Goal: Information Seeking & Learning: Learn about a topic

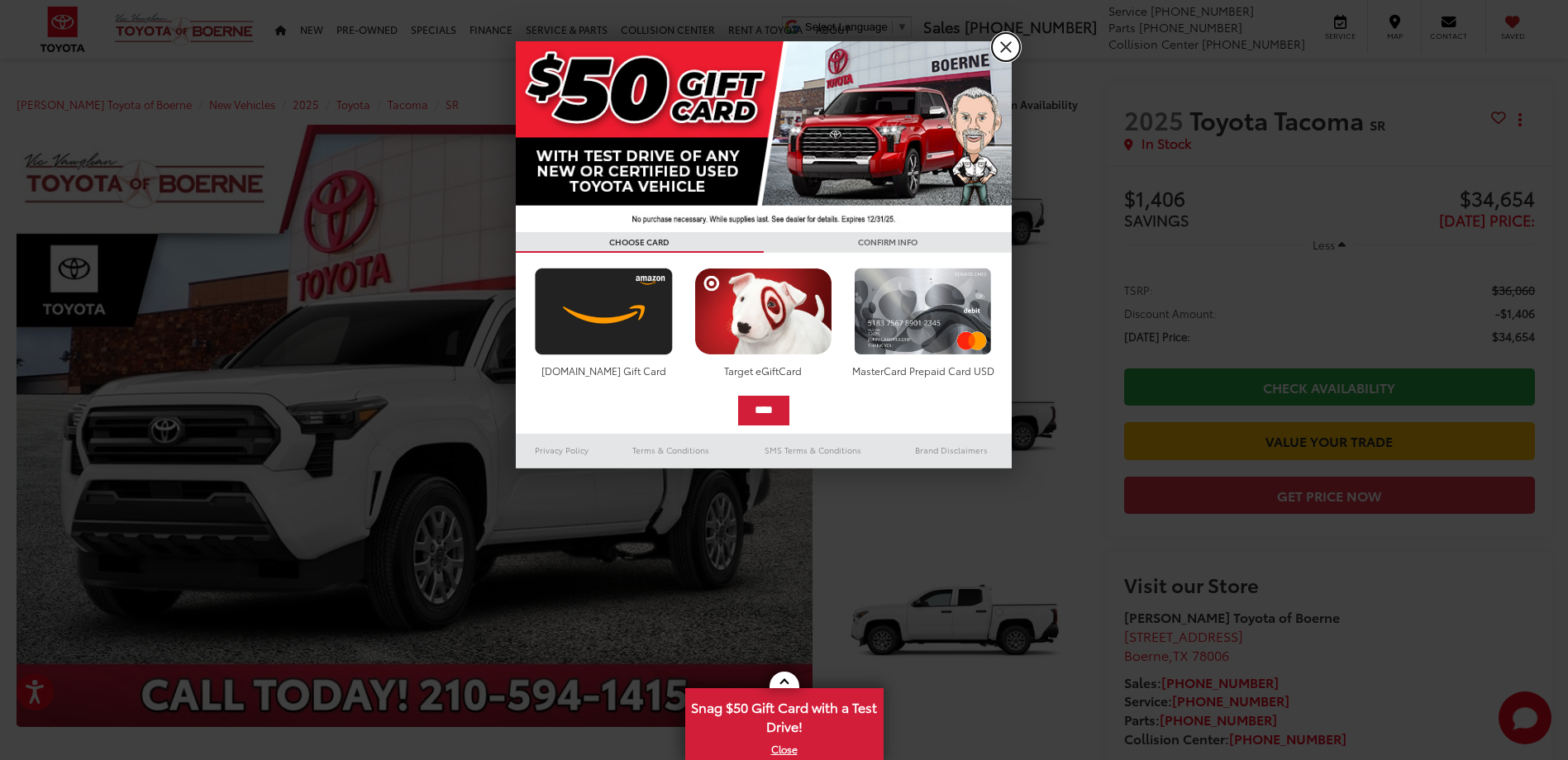
click at [1004, 46] on link "X" at bounding box center [1005, 47] width 29 height 29
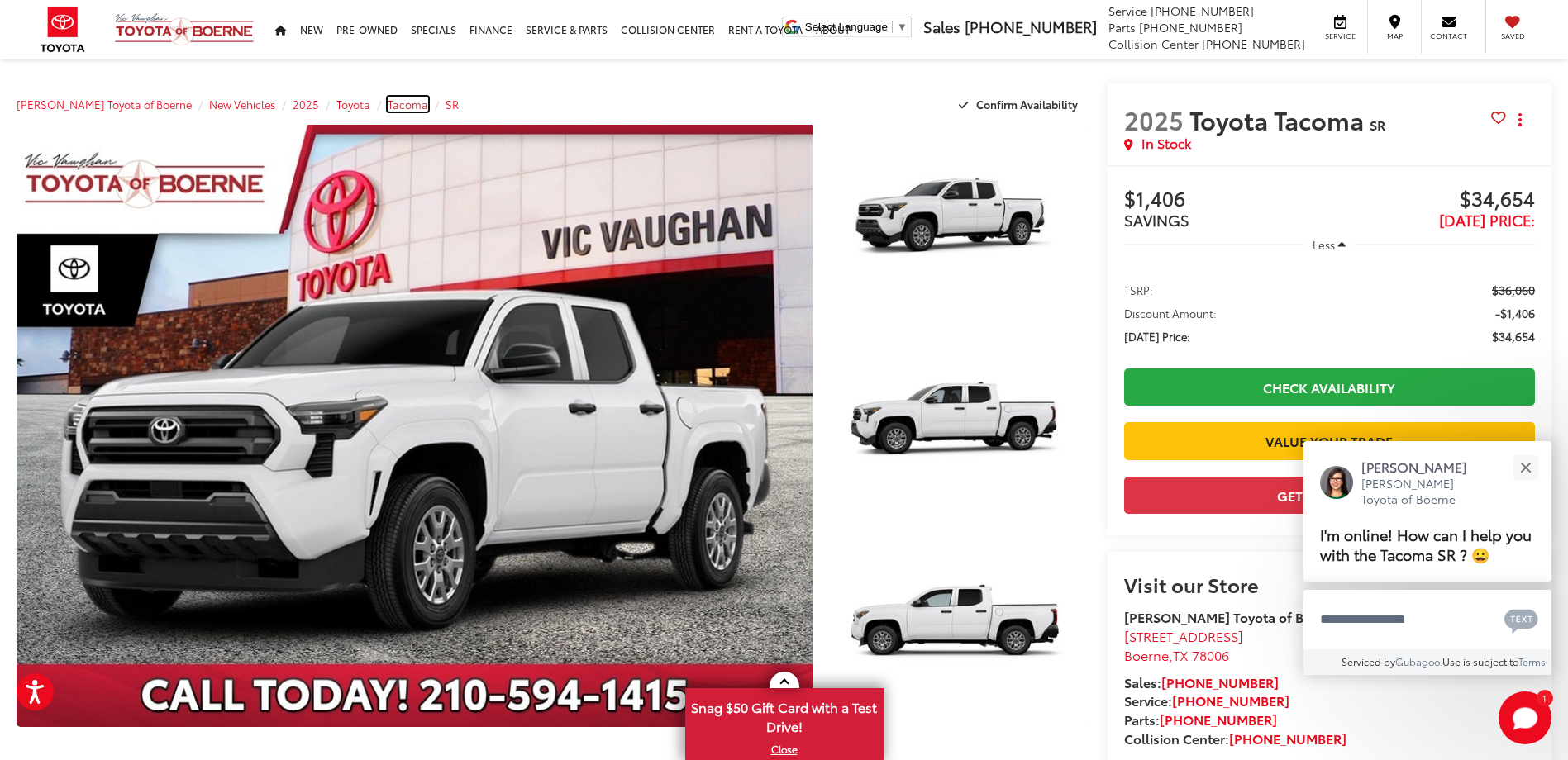
click at [388, 101] on span "Tacoma" at bounding box center [407, 103] width 40 height 15
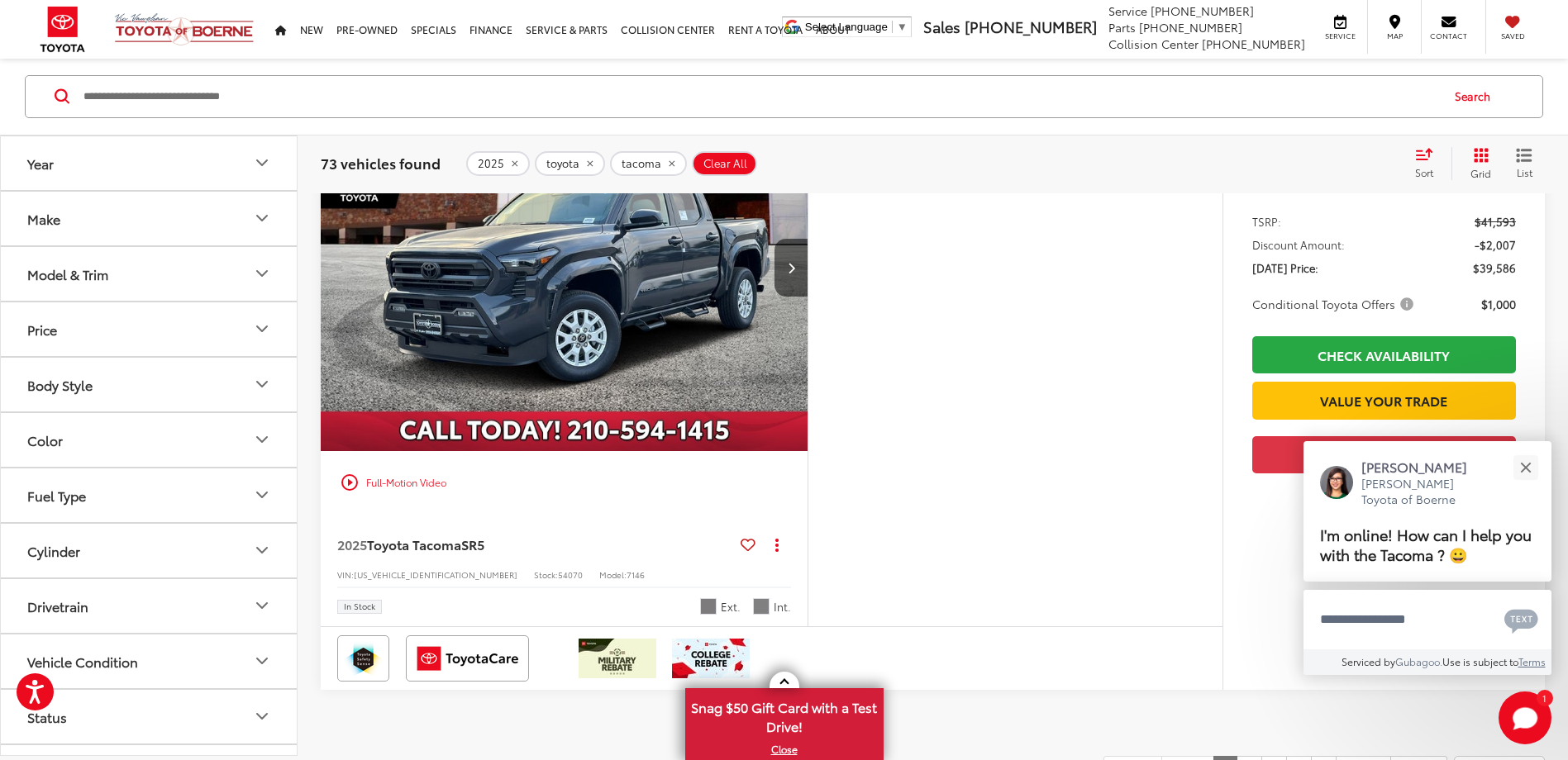
scroll to position [7271, 0]
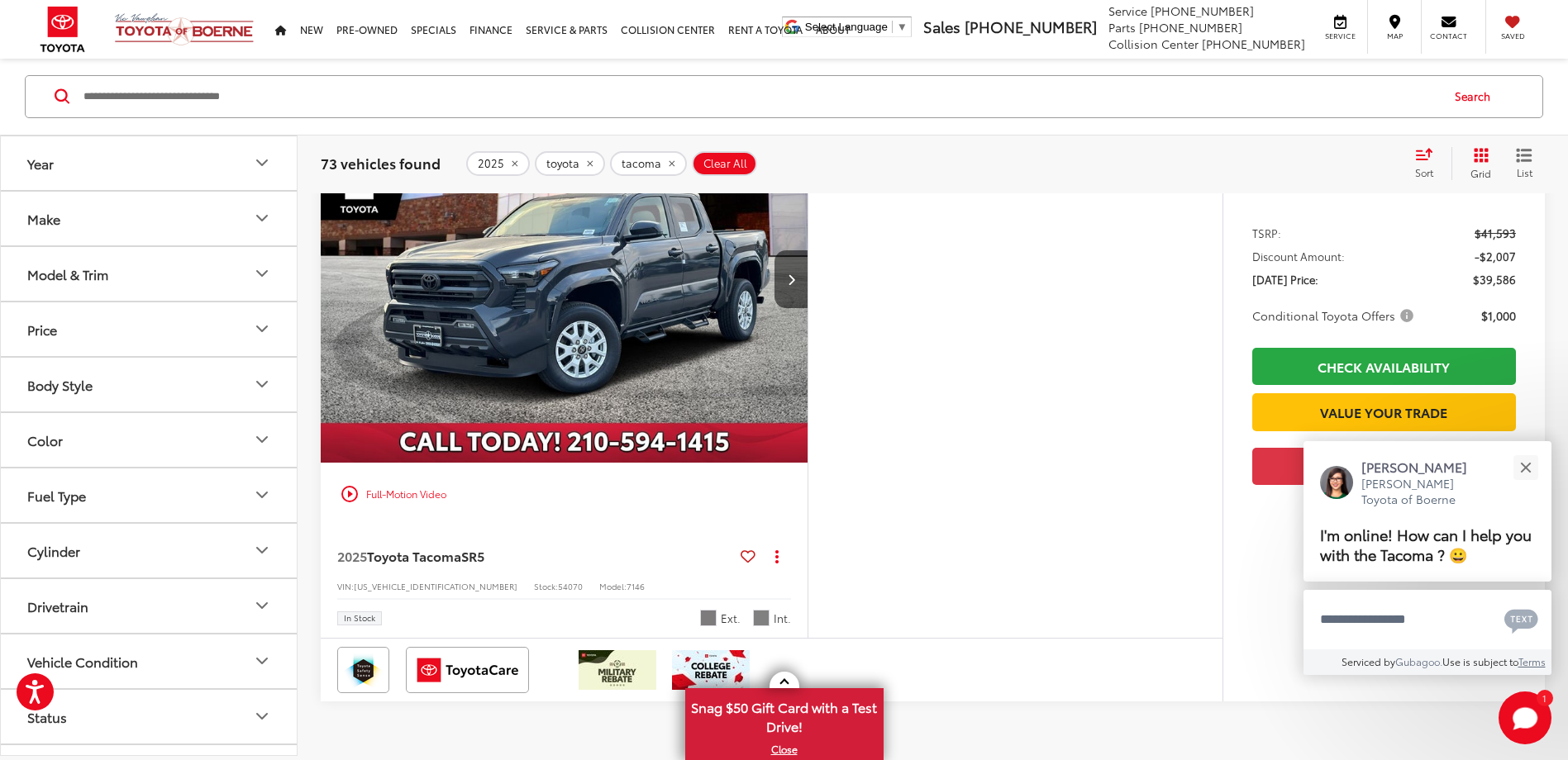
click at [262, 605] on icon "Drivetrain" at bounding box center [262, 607] width 20 height 20
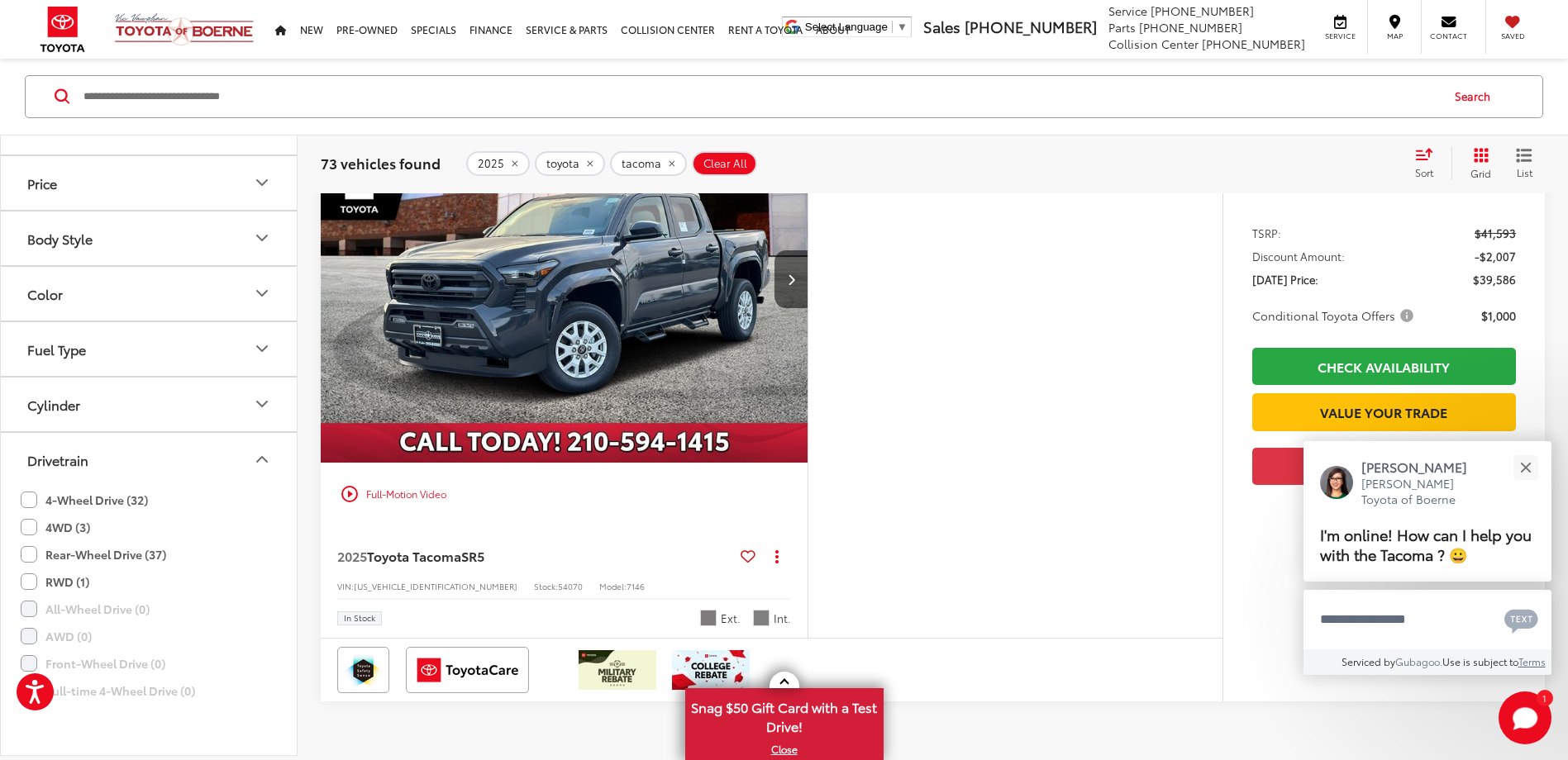
scroll to position [165, 0]
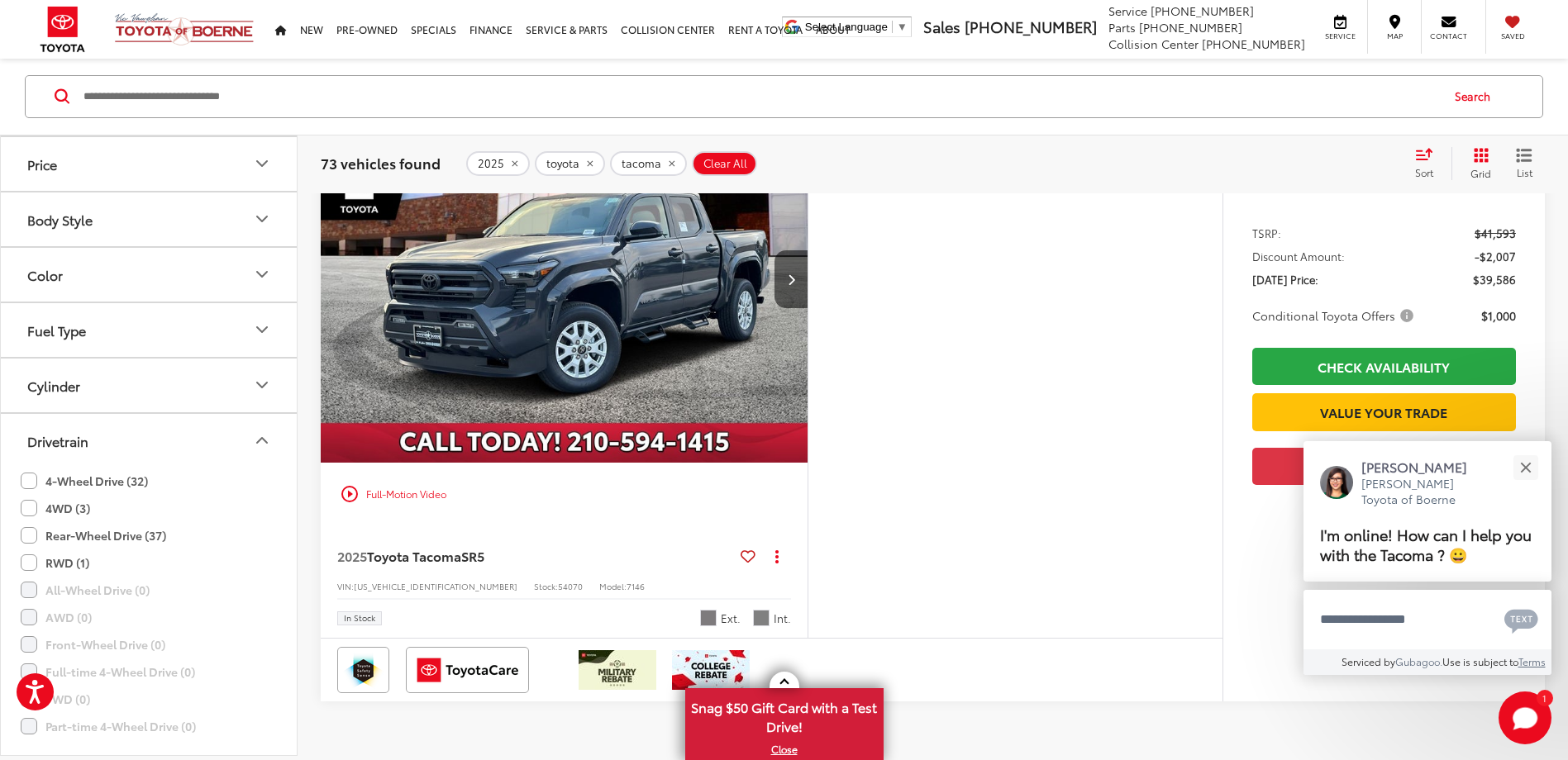
click at [101, 482] on label "4-Wheel Drive (32)" at bounding box center [84, 482] width 127 height 28
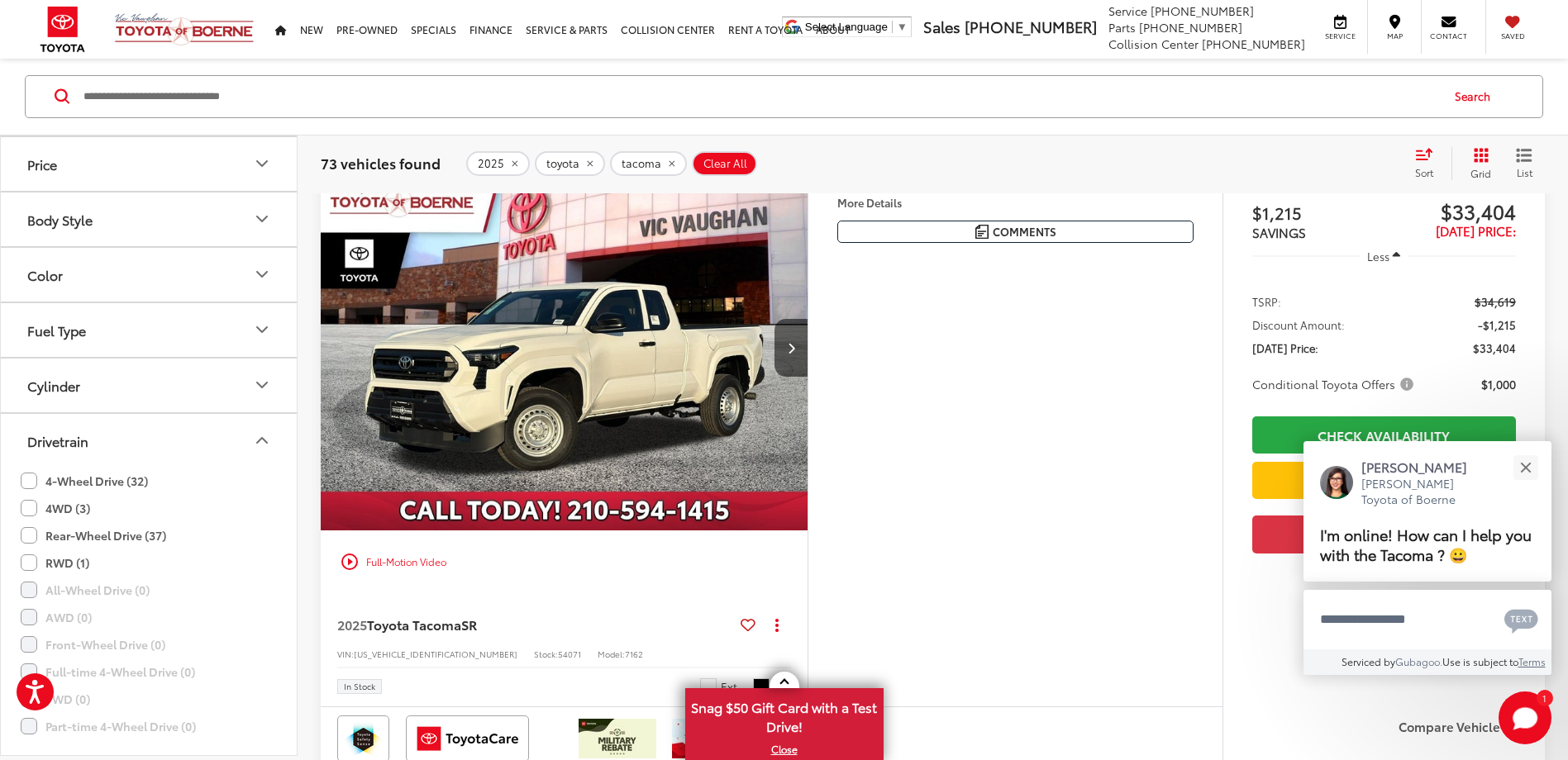
scroll to position [182, 0]
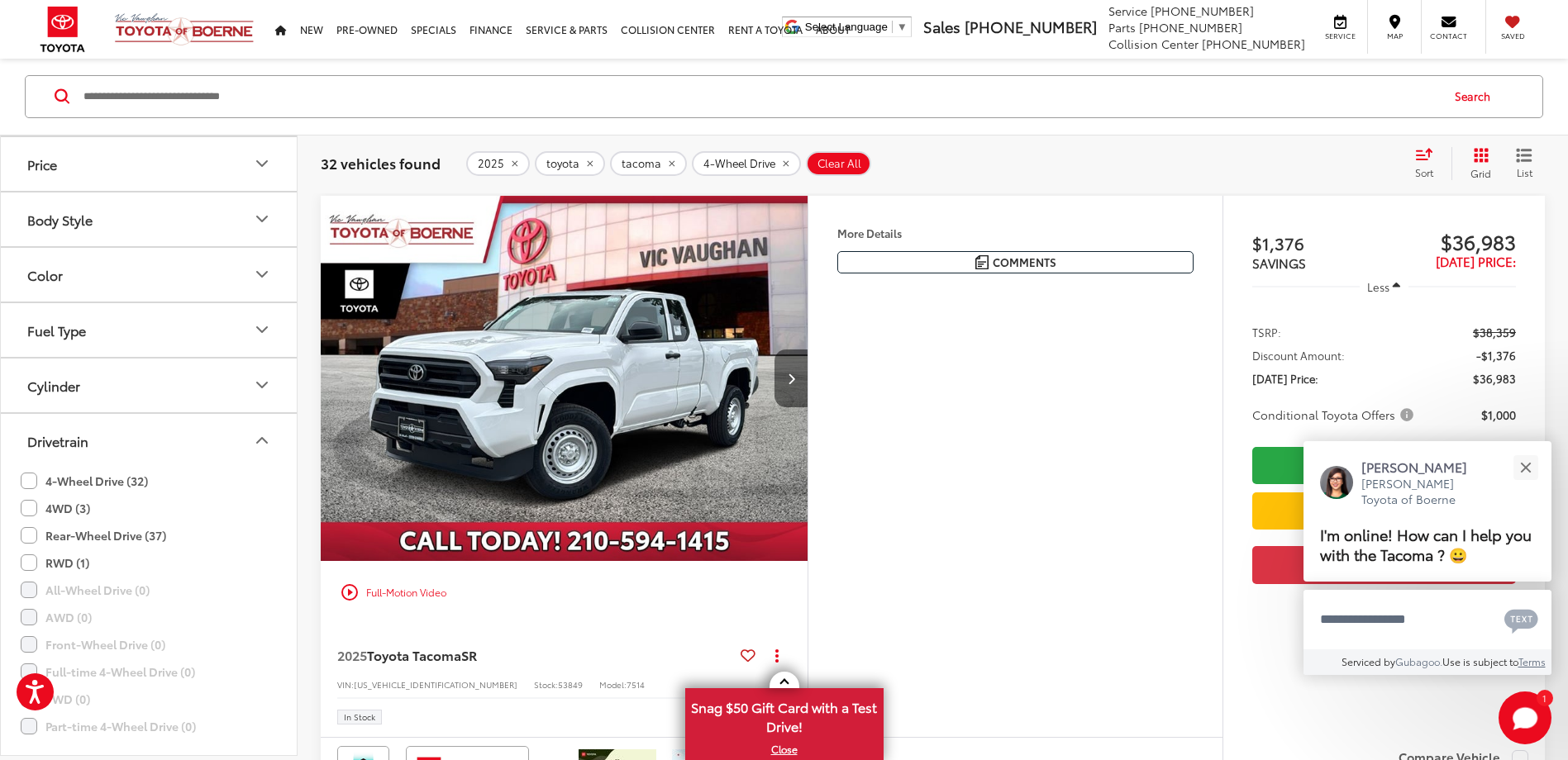
click at [789, 369] on button "Next image" at bounding box center [791, 378] width 33 height 58
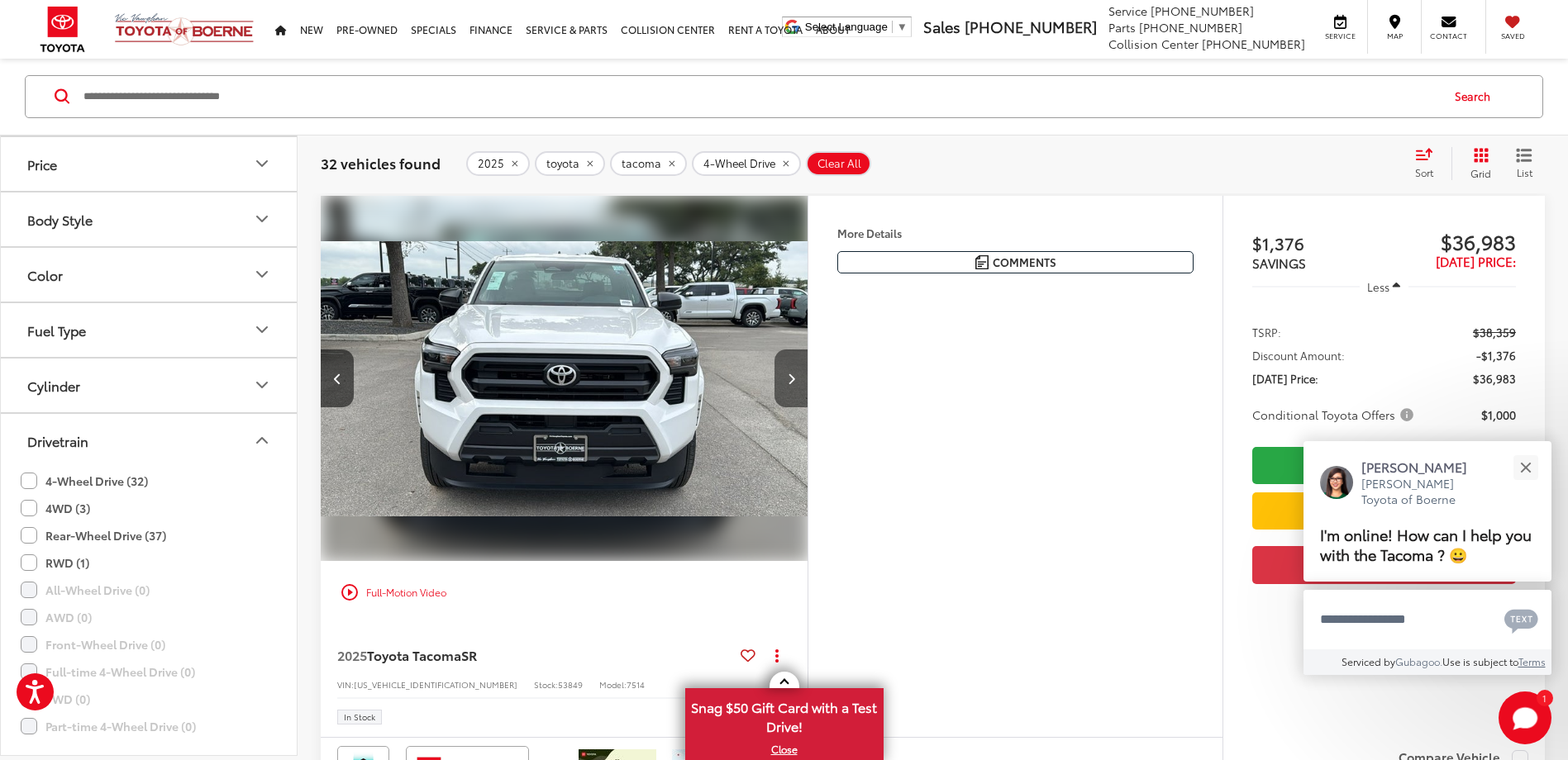
click at [789, 369] on button "Next image" at bounding box center [791, 378] width 33 height 58
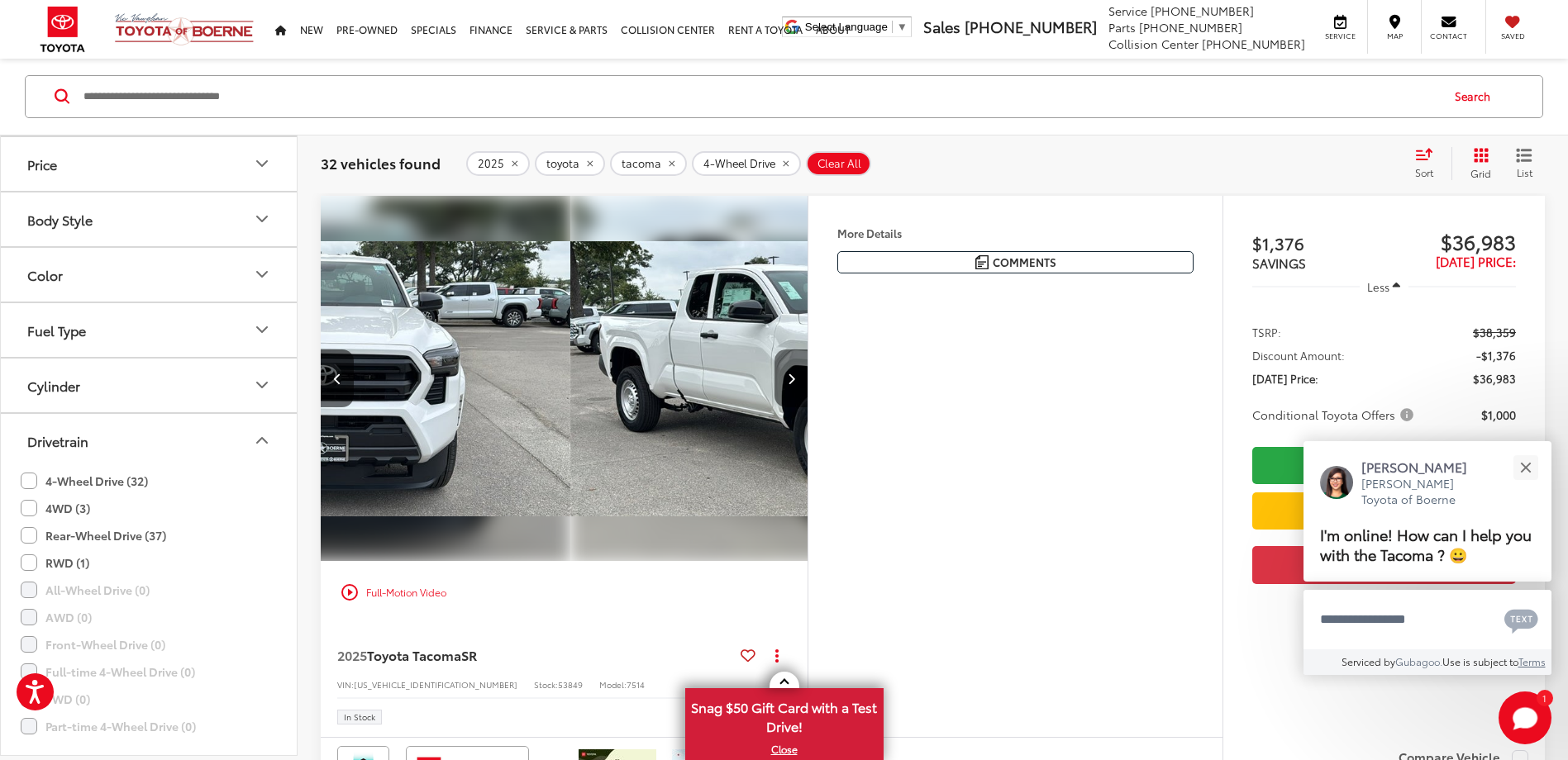
scroll to position [0, 979]
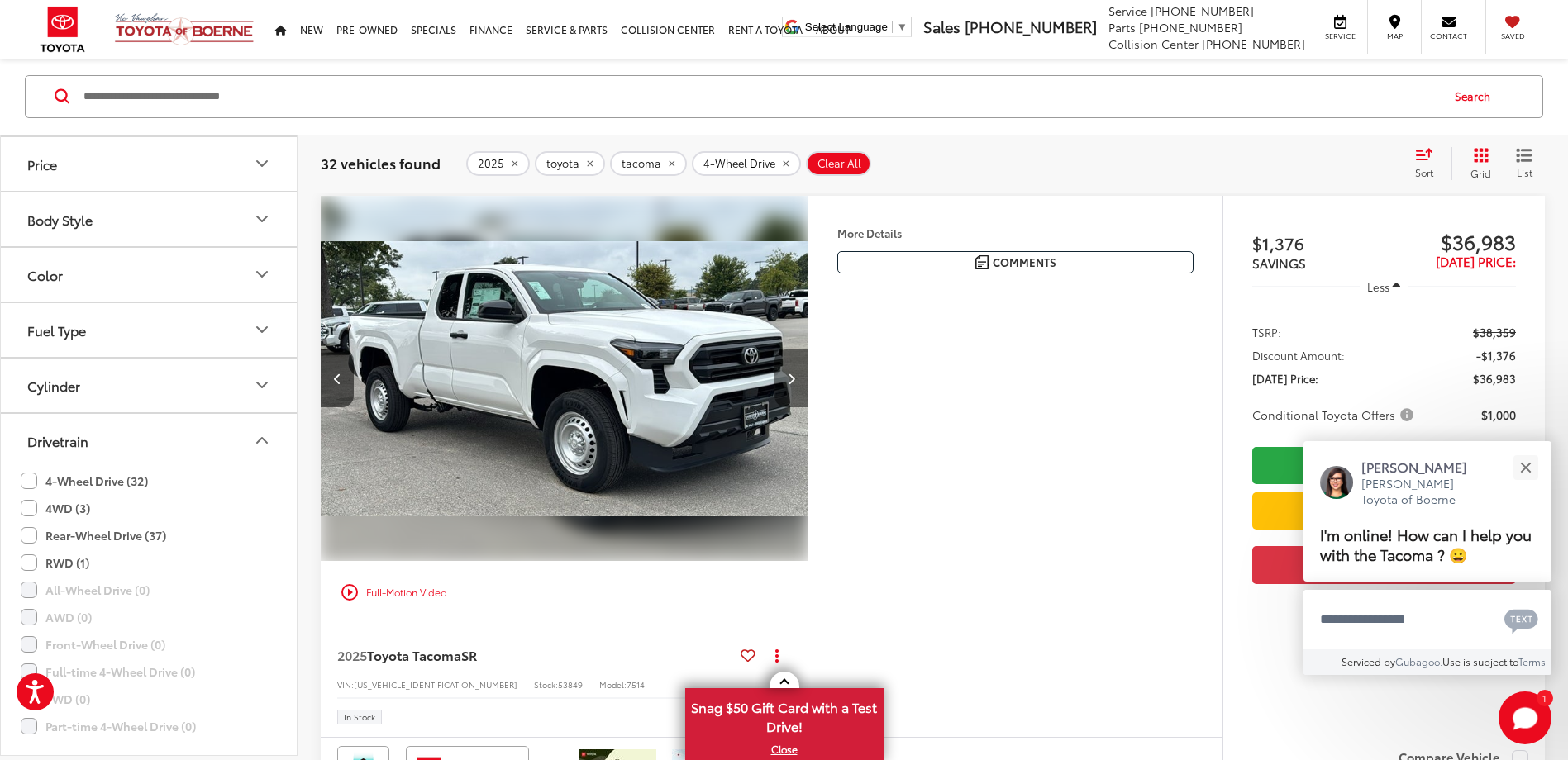
click at [792, 380] on icon "Next image" at bounding box center [792, 379] width 8 height 12
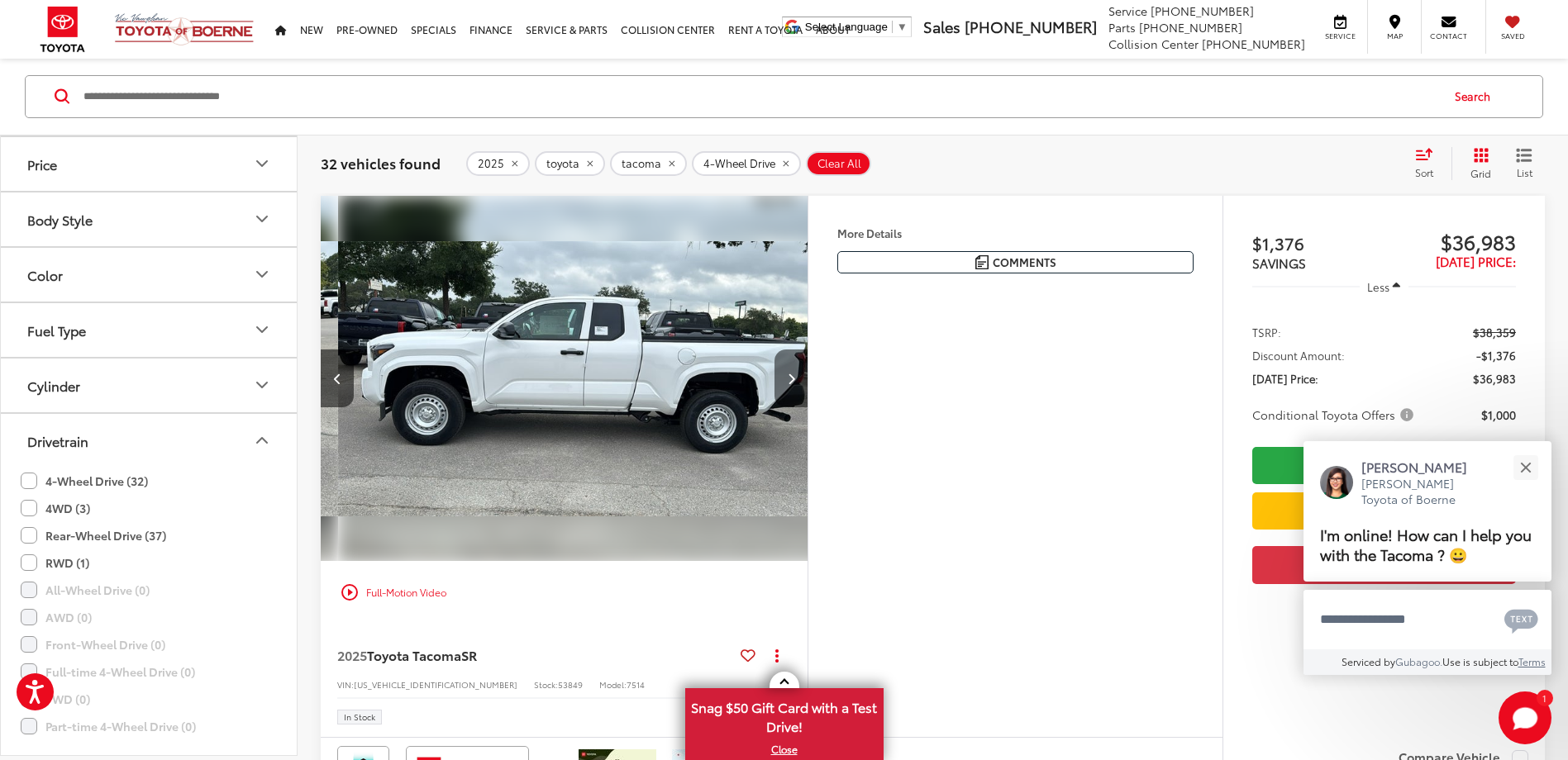
scroll to position [0, 1469]
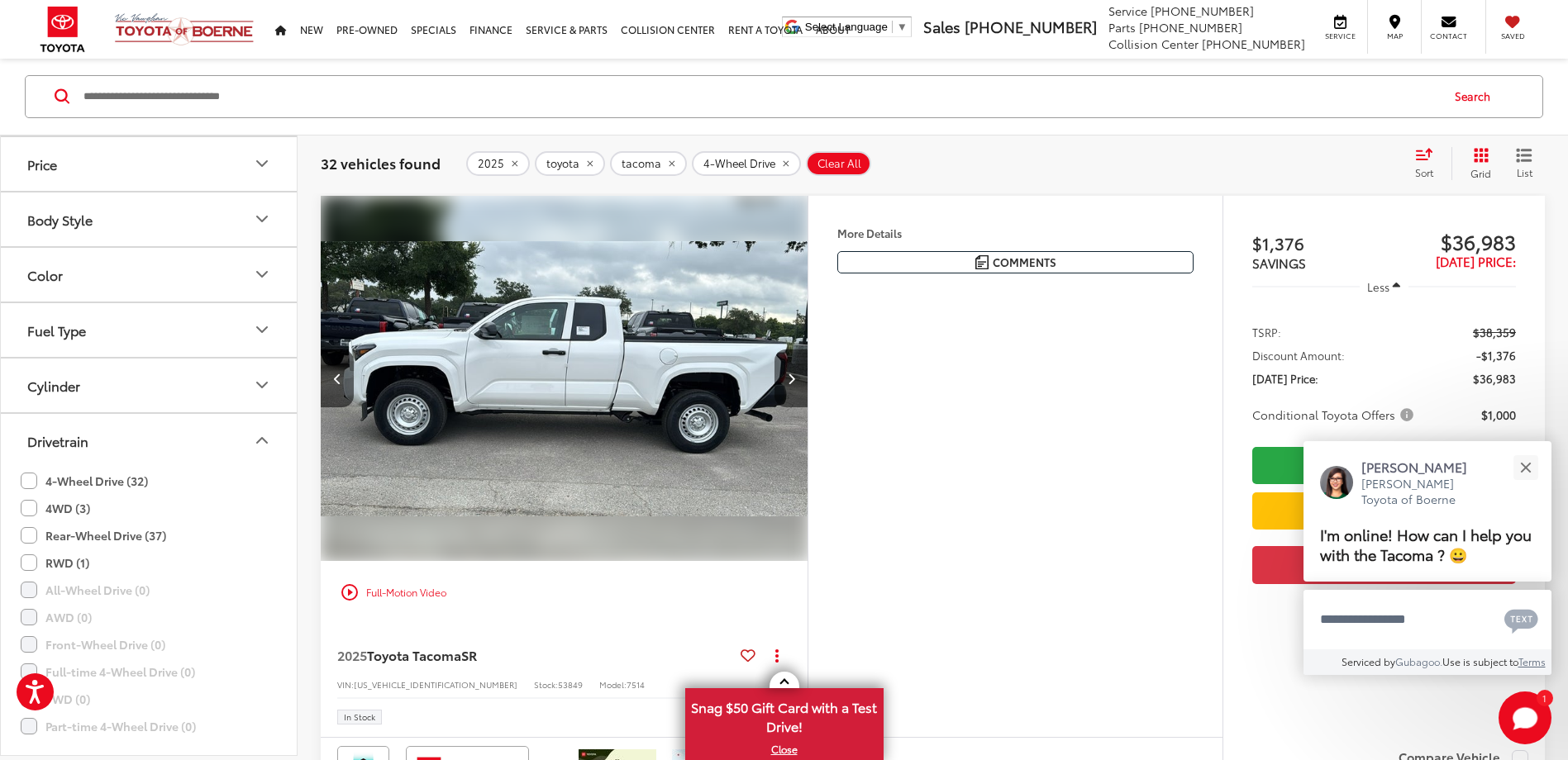
click at [792, 380] on icon "Next image" at bounding box center [792, 379] width 8 height 12
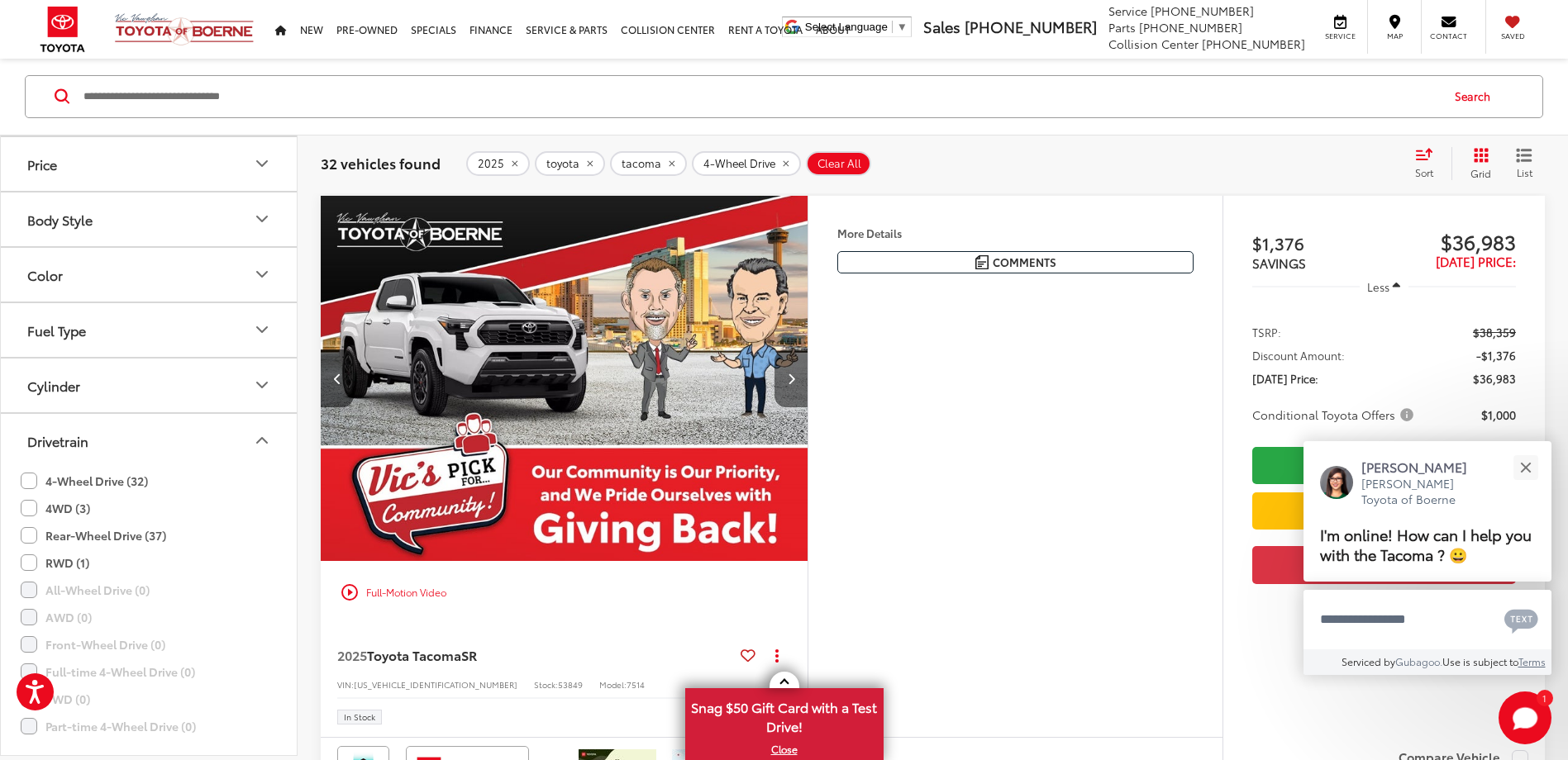
click at [792, 380] on icon "Next image" at bounding box center [792, 379] width 8 height 12
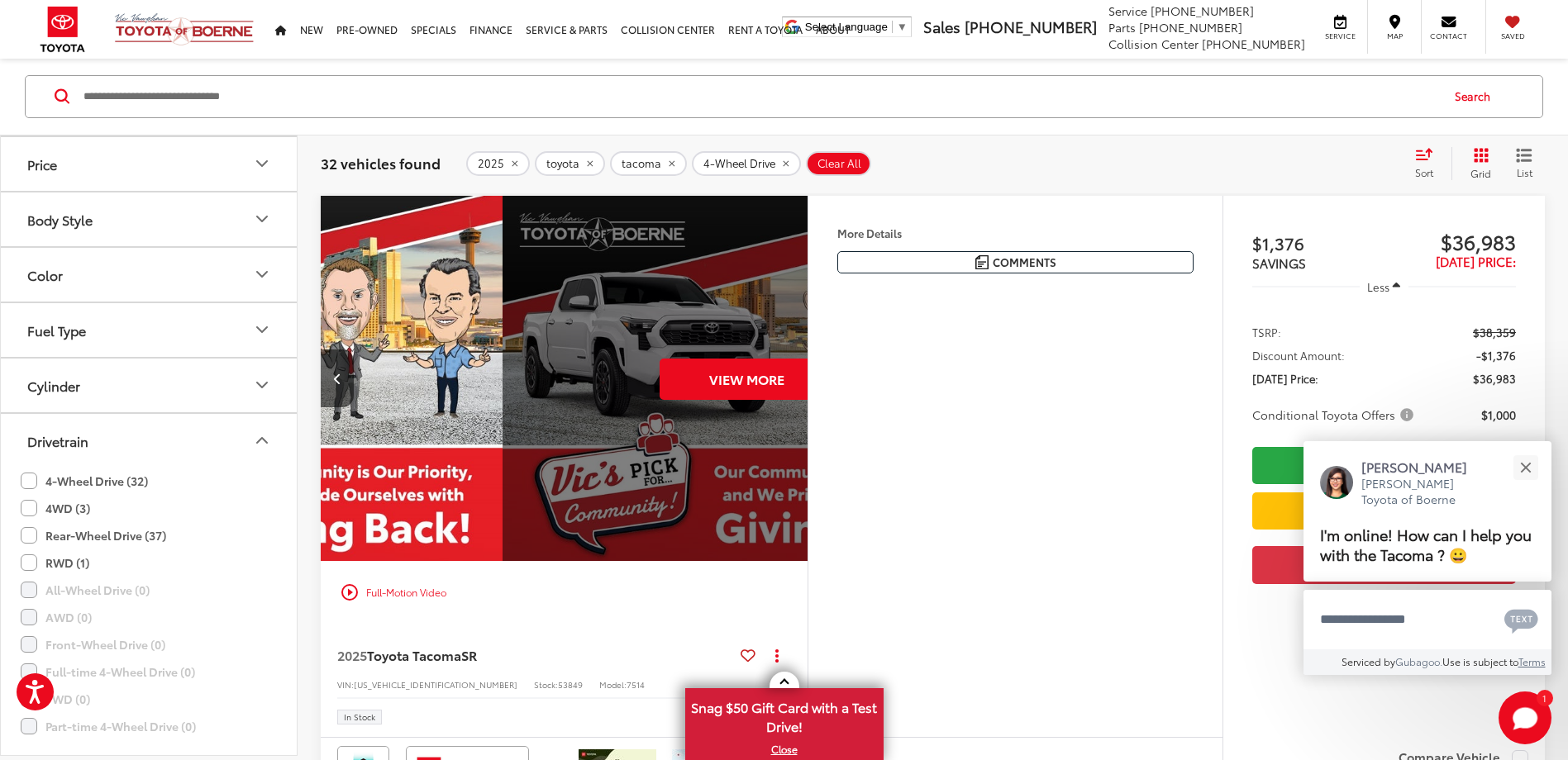
scroll to position [0, 2447]
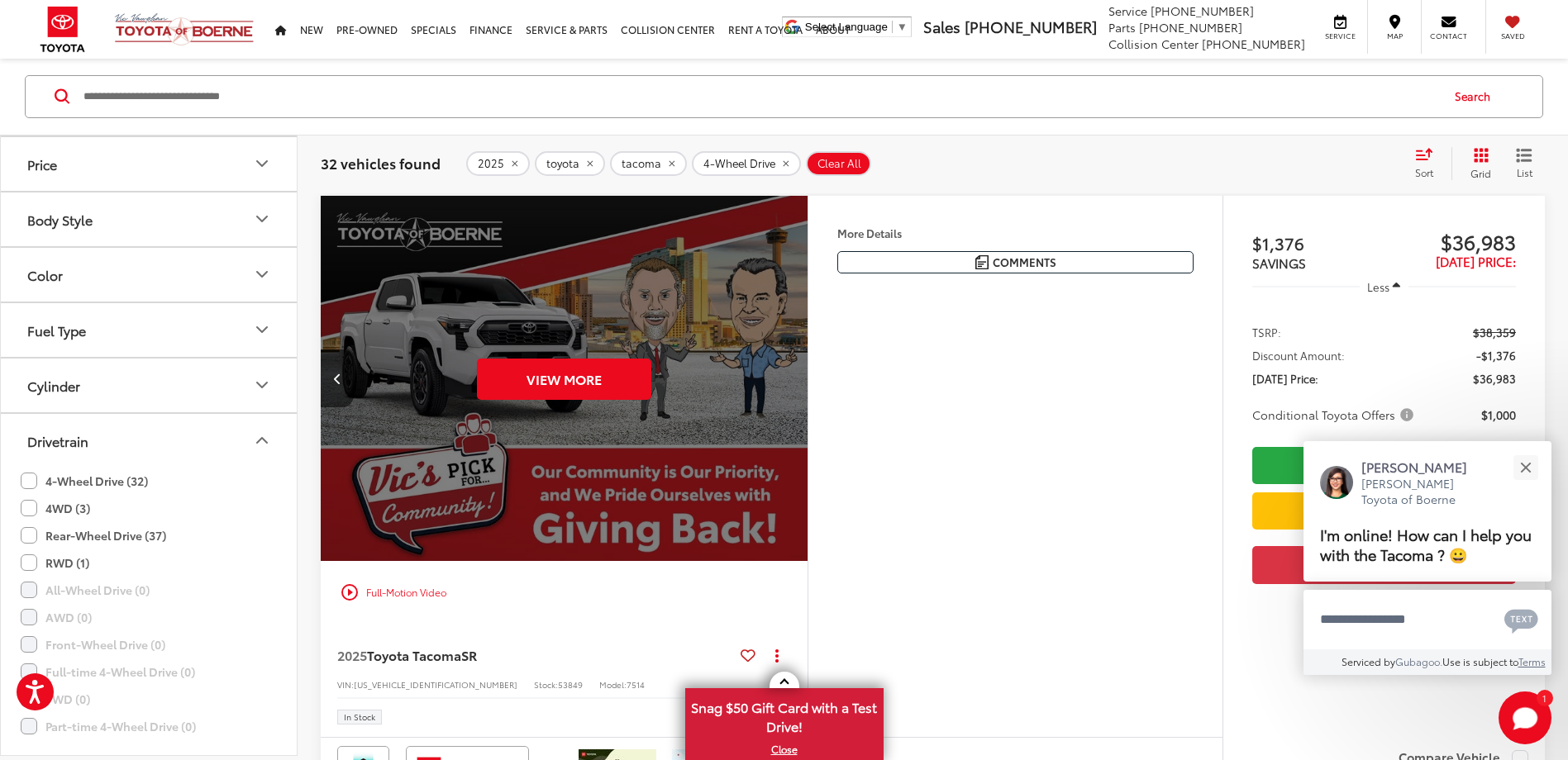
click at [792, 380] on div "View More" at bounding box center [565, 379] width 490 height 367
